Goal: Submit feedback/report problem

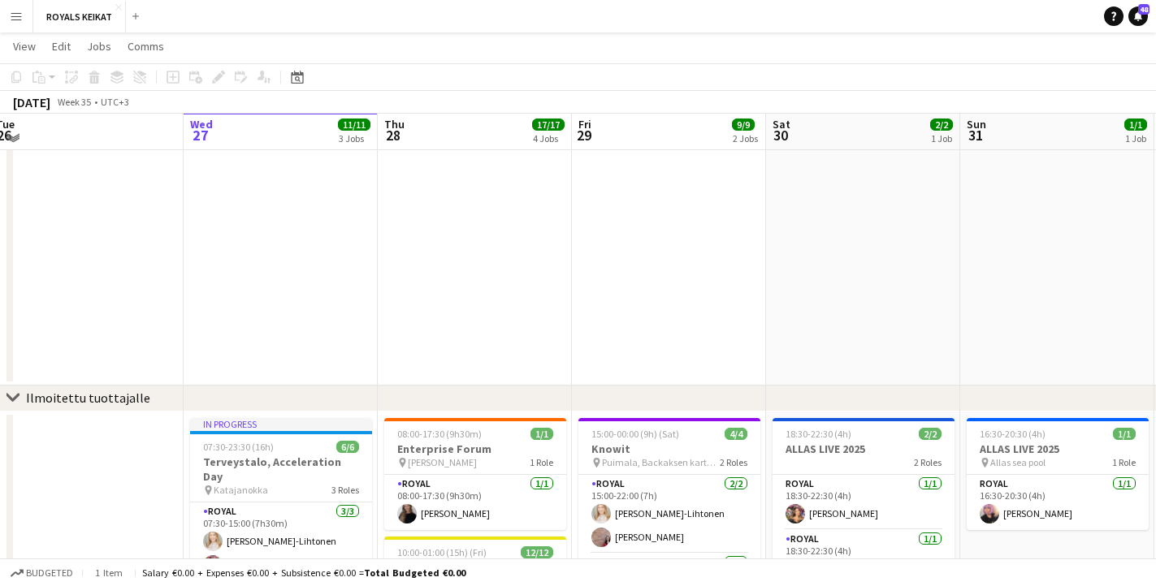
scroll to position [231, 0]
